Goal: Task Accomplishment & Management: Use online tool/utility

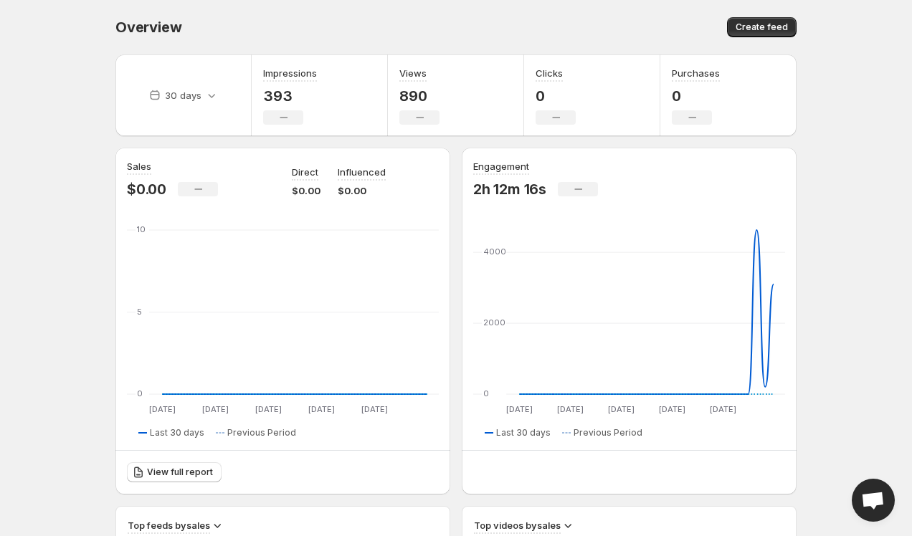
click at [883, 515] on span "Open chat" at bounding box center [873, 500] width 43 height 43
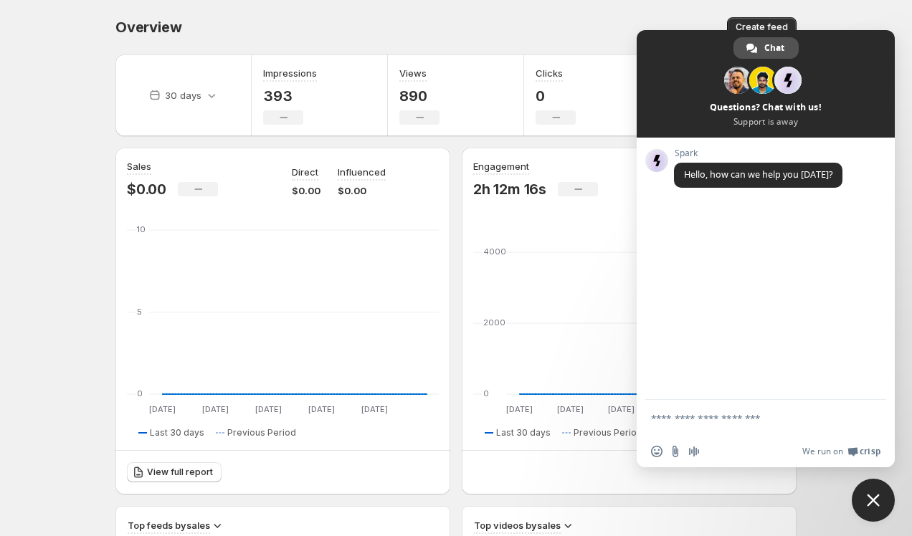
click at [771, 47] on span "Chat" at bounding box center [774, 48] width 20 height 22
click at [766, 25] on span "Create feed" at bounding box center [762, 27] width 52 height 11
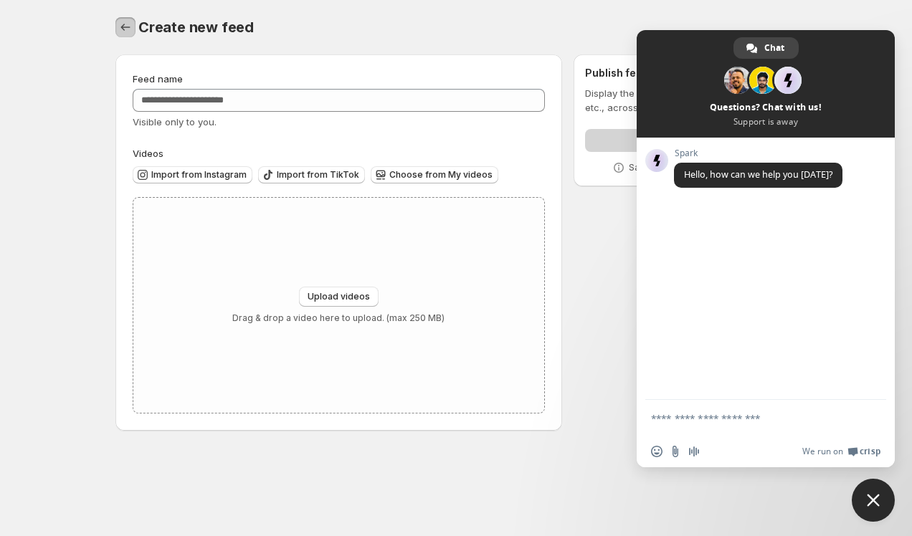
click at [122, 29] on icon "Settings" at bounding box center [125, 27] width 9 height 7
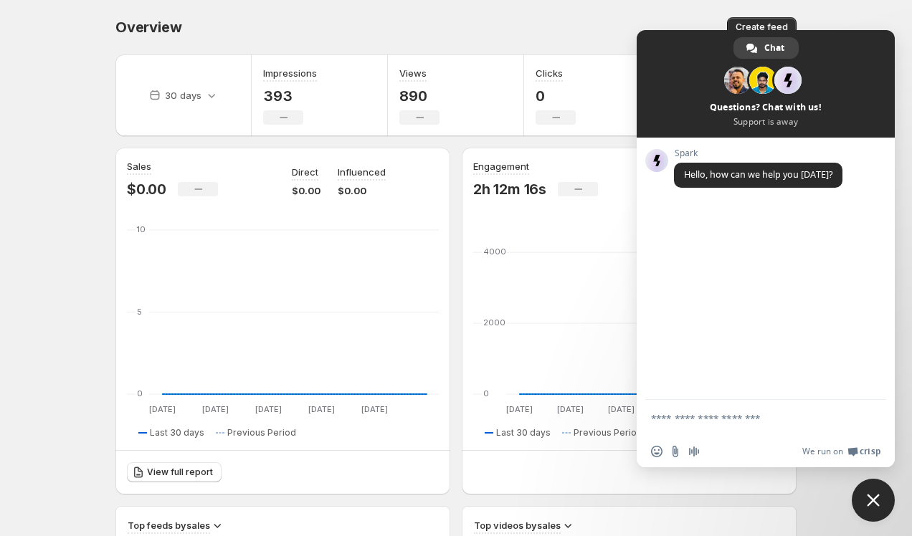
click at [870, 485] on span "Close chat" at bounding box center [873, 500] width 43 height 43
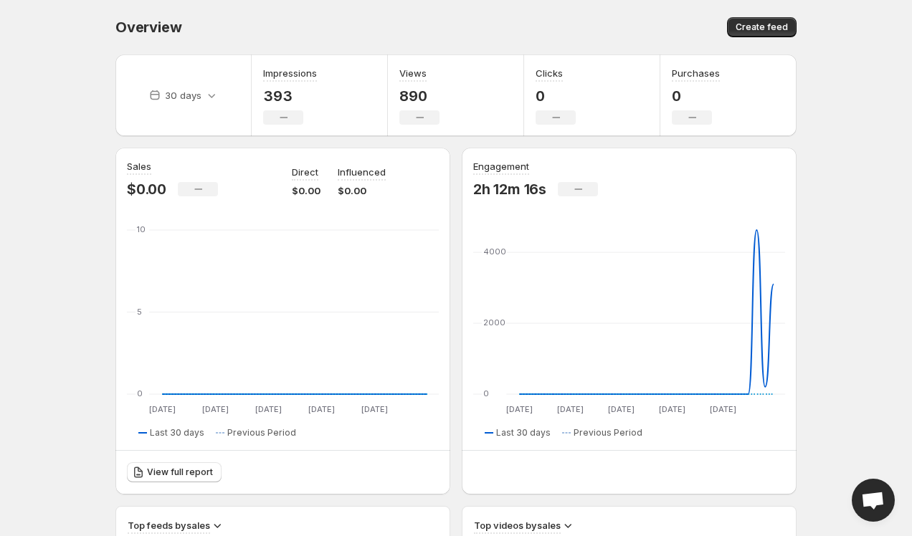
click at [870, 485] on span "Open chat" at bounding box center [873, 500] width 43 height 43
